Goal: Register for event/course

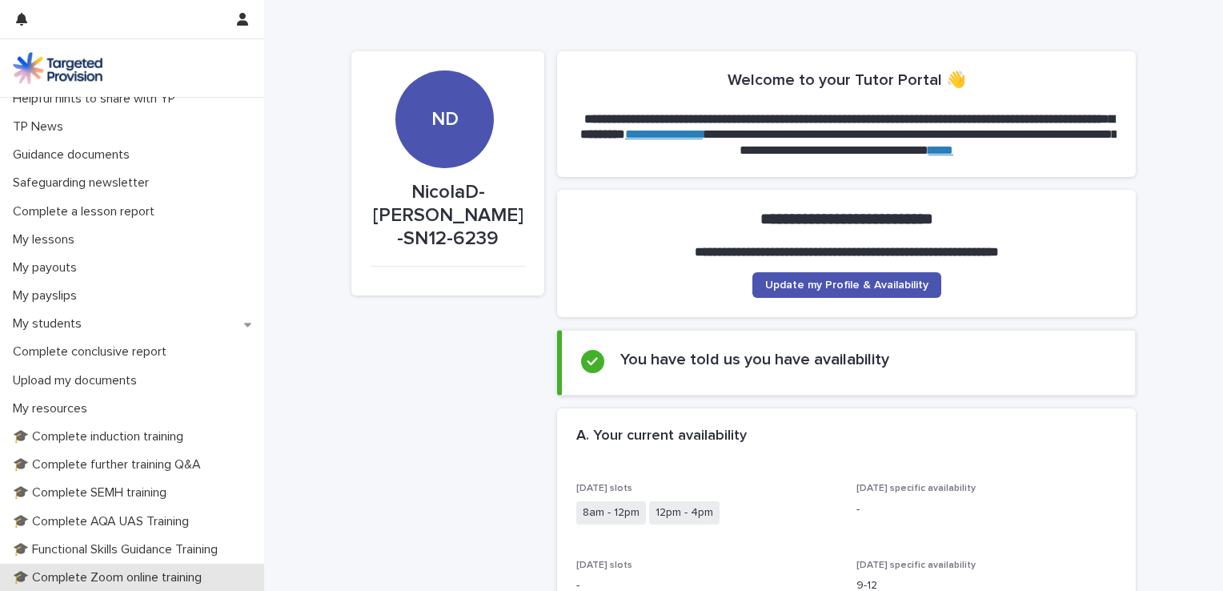
scroll to position [234, 0]
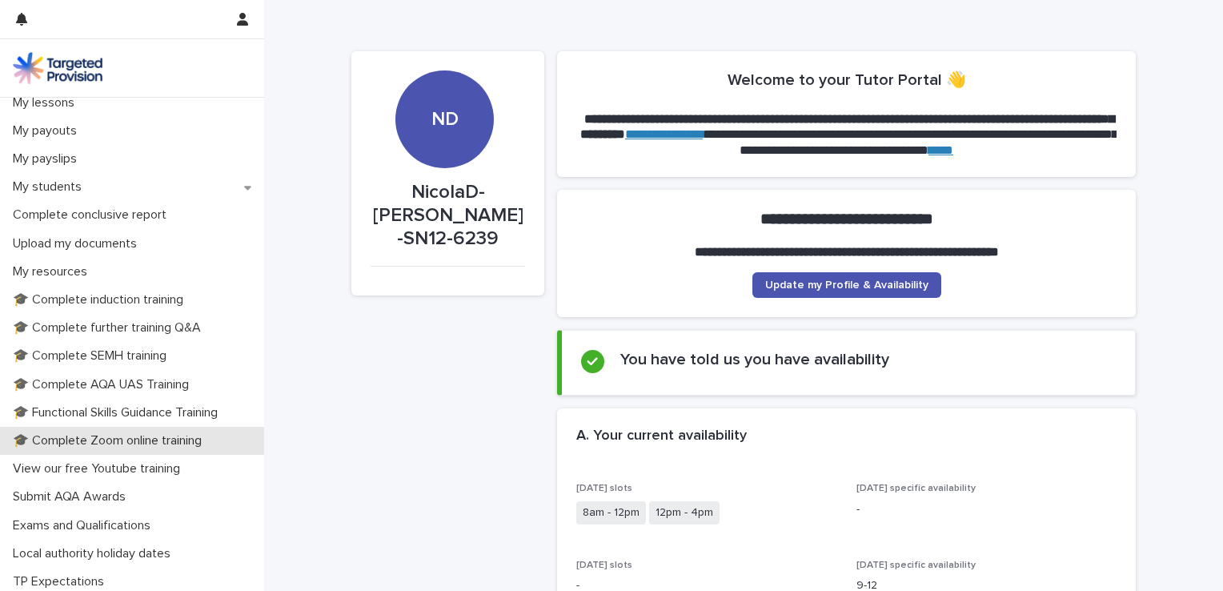
click at [166, 438] on p "🎓 Complete Zoom online training" at bounding box center [110, 440] width 208 height 15
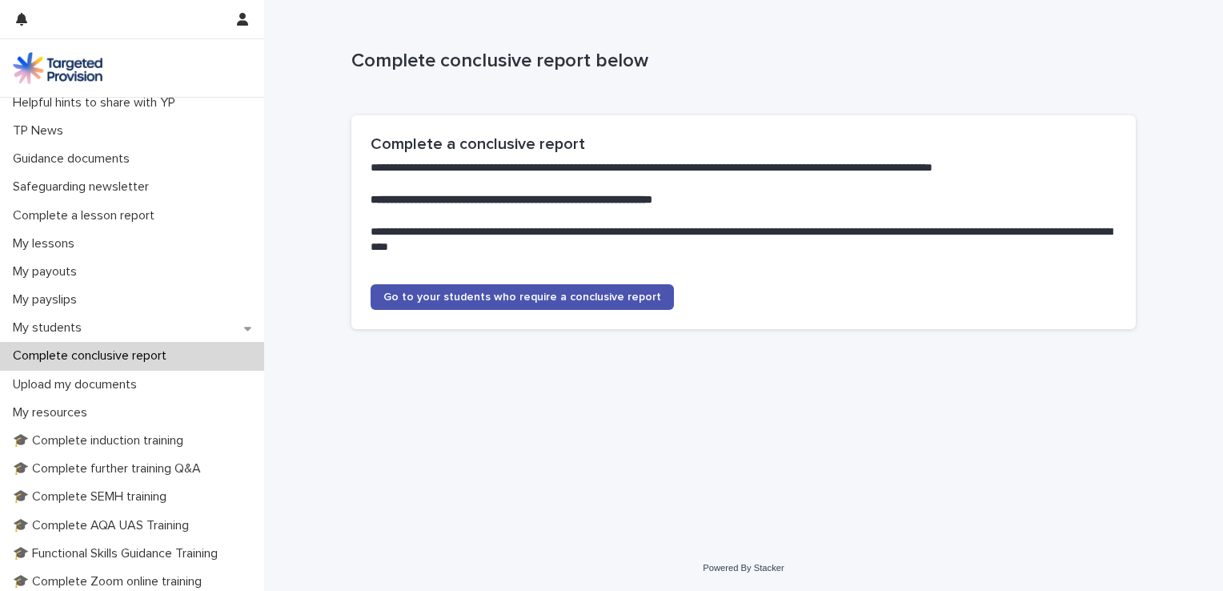
scroll to position [98, 0]
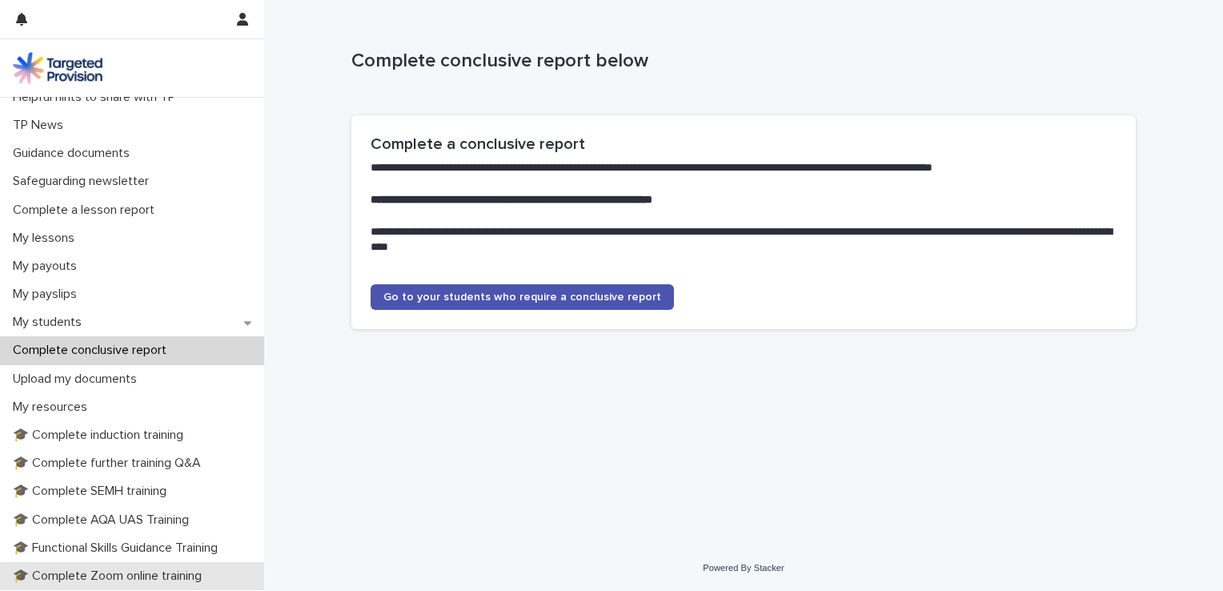
click at [159, 577] on p "🎓 Complete Zoom online training" at bounding box center [110, 575] width 208 height 15
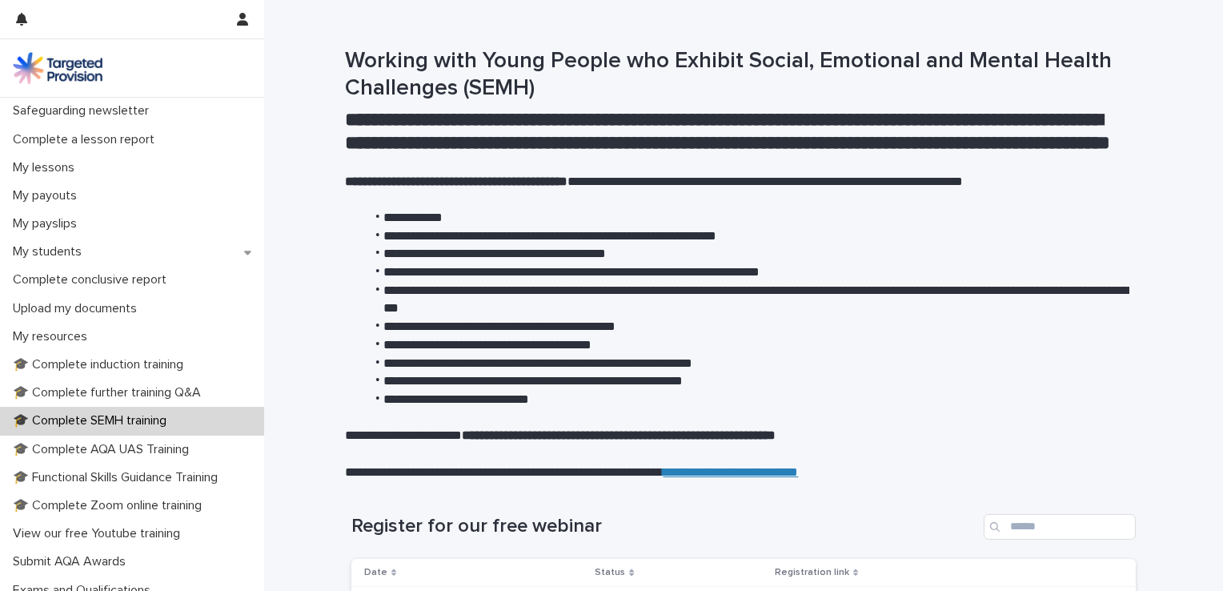
scroll to position [175, 0]
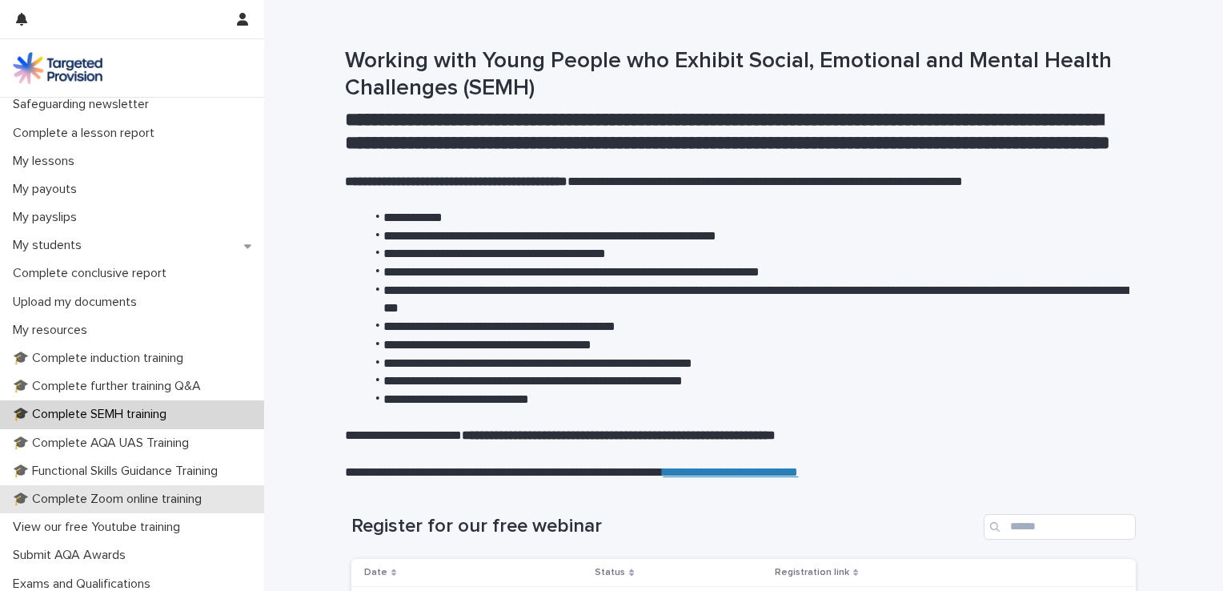
click at [174, 495] on p "🎓 Complete Zoom online training" at bounding box center [110, 498] width 208 height 15
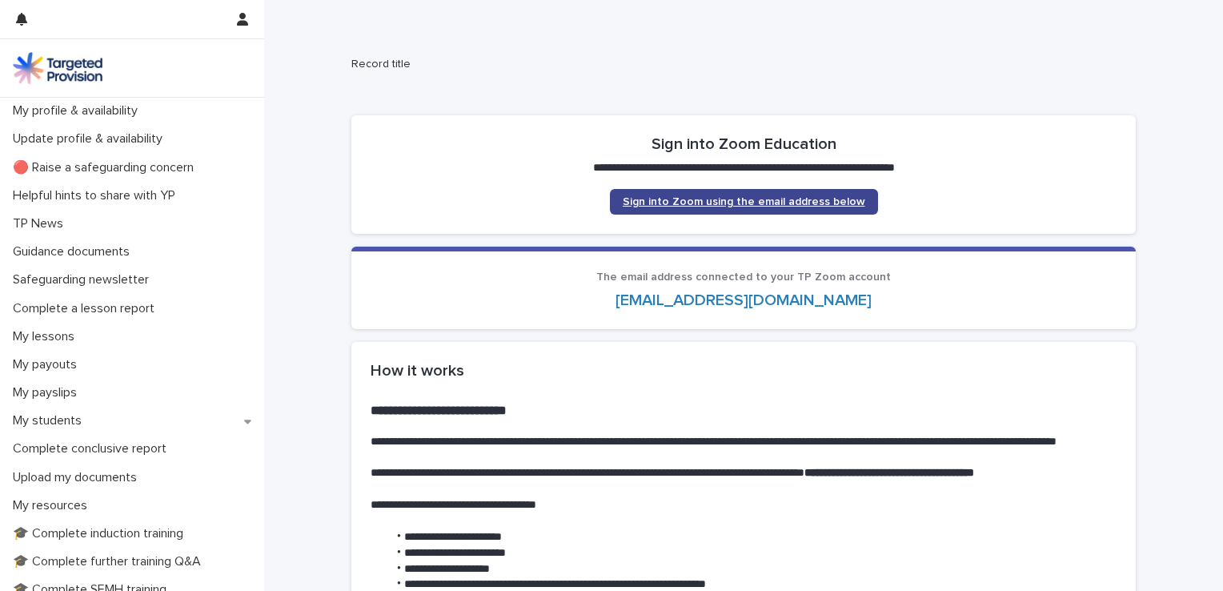
click at [683, 198] on span "Sign into Zoom using the email address below" at bounding box center [744, 201] width 242 height 11
